Goal: Find specific page/section: Find specific page/section

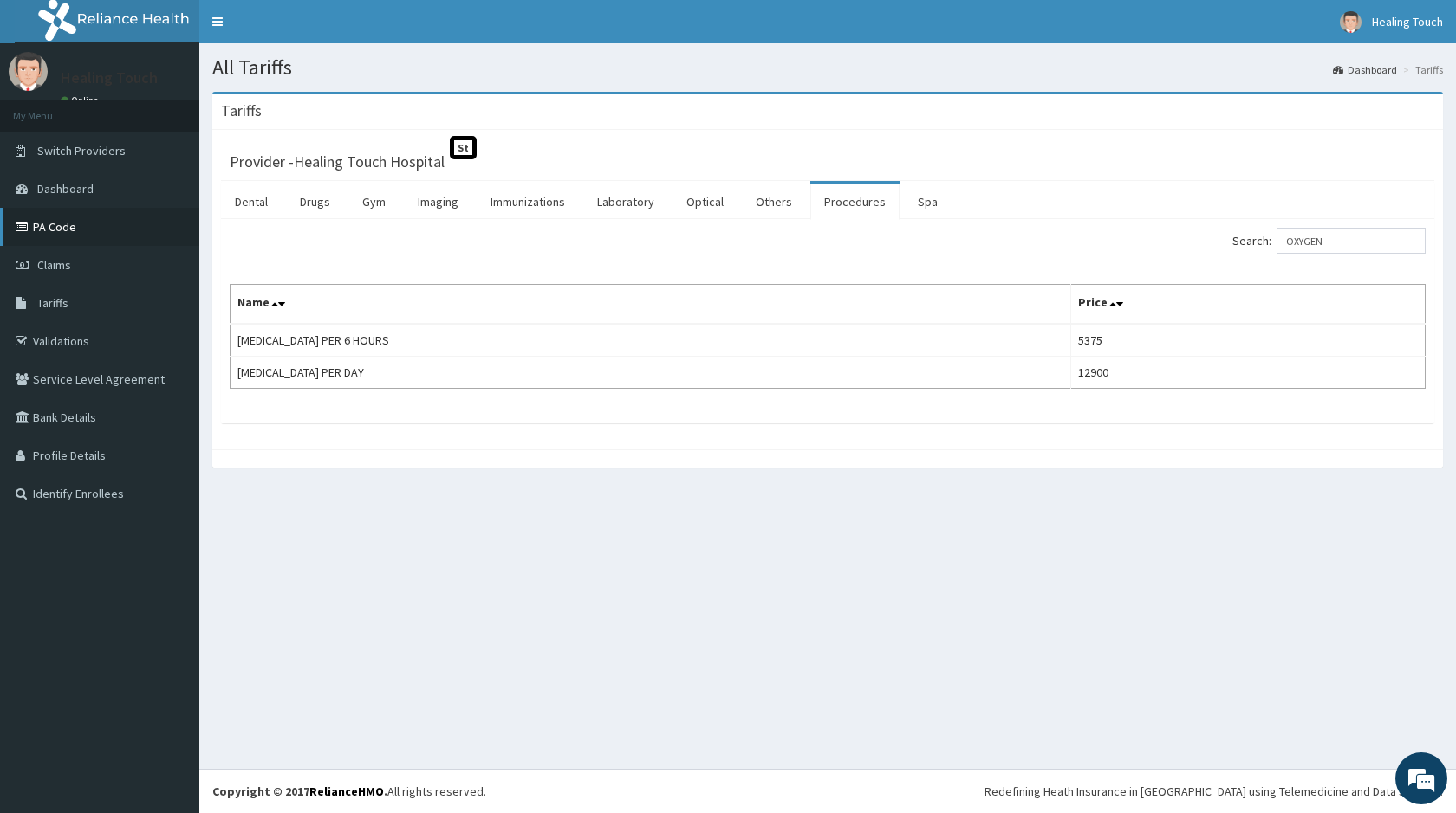
click at [107, 234] on link "PA Code" at bounding box center [100, 226] width 199 height 38
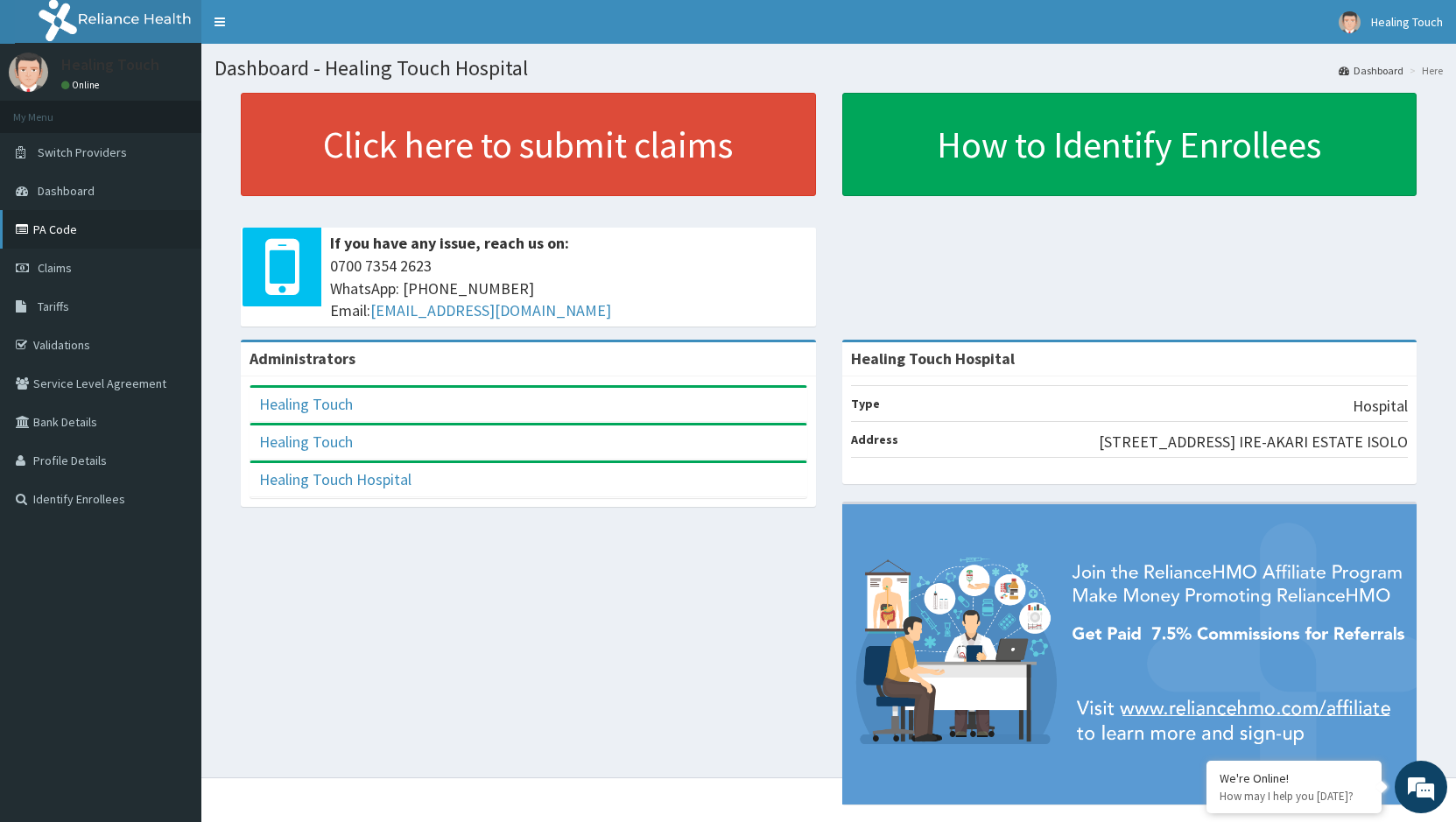
click at [138, 241] on link "PA Code" at bounding box center [101, 229] width 201 height 39
